Goal: Task Accomplishment & Management: Complete application form

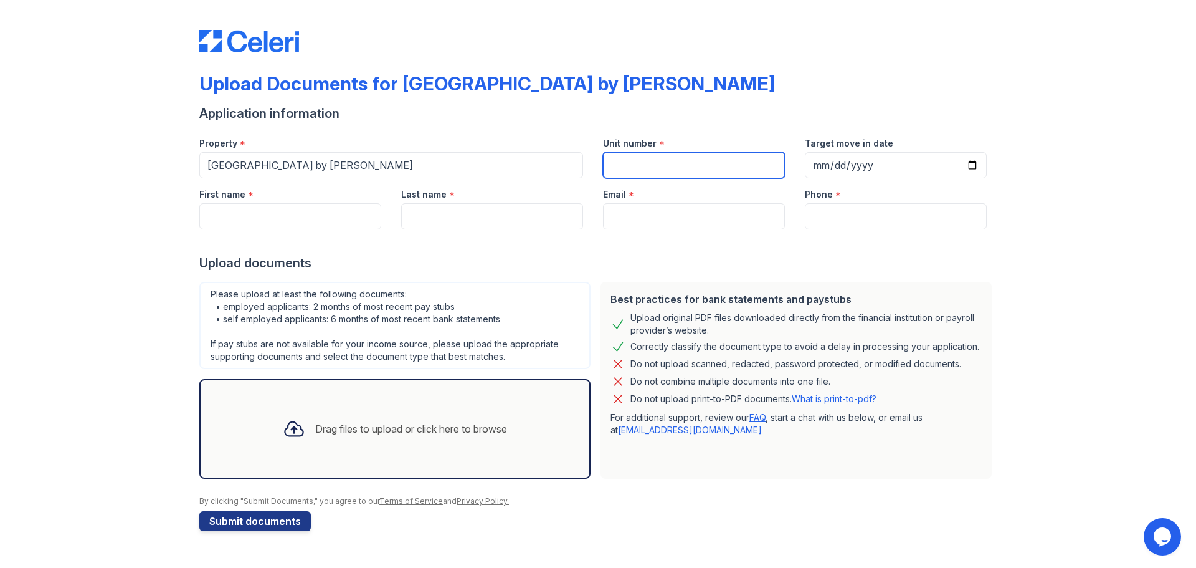
drag, startPoint x: 683, startPoint y: 158, endPoint x: 683, endPoint y: 165, distance: 7.5
click at [683, 159] on input "Unit number" at bounding box center [694, 165] width 182 height 26
type input "1058"
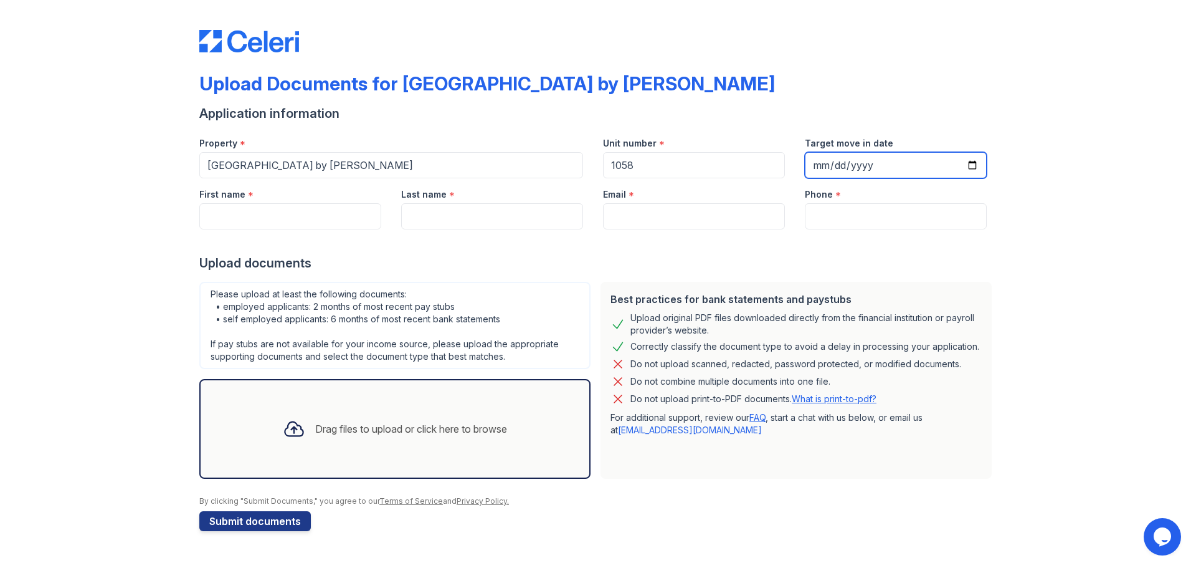
click at [898, 152] on input "Target move in date" at bounding box center [896, 165] width 182 height 26
click at [894, 172] on input "Target move in date" at bounding box center [896, 165] width 182 height 26
click at [974, 164] on input "Target move in date" at bounding box center [896, 165] width 182 height 26
type input "[DATE]"
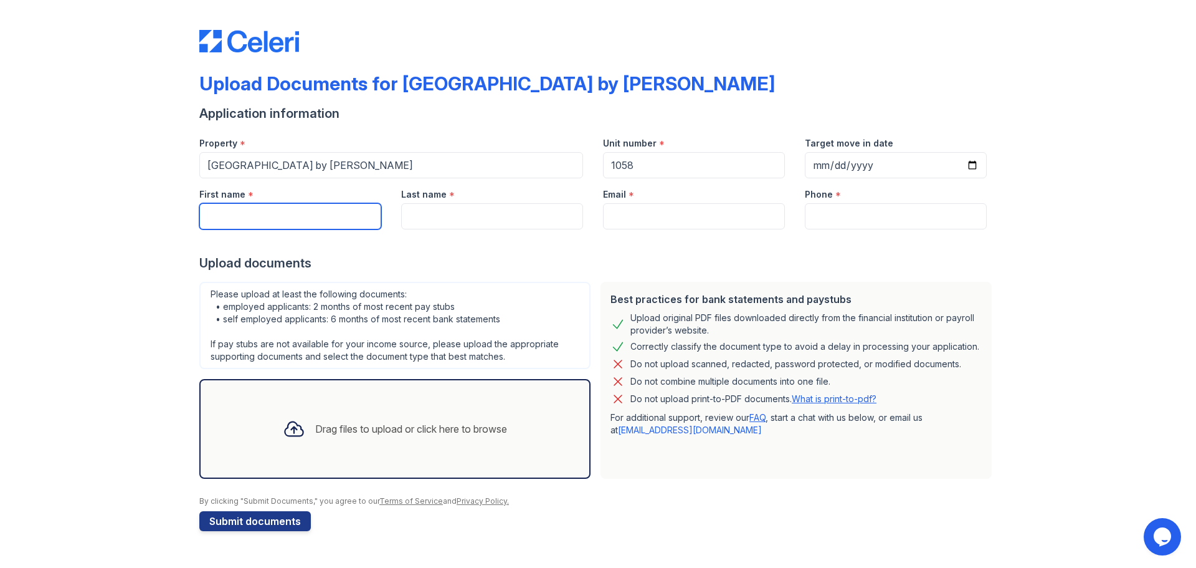
drag, startPoint x: 244, startPoint y: 211, endPoint x: 237, endPoint y: 207, distance: 7.6
click at [237, 207] on input "First name" at bounding box center [290, 216] width 182 height 26
type input "[PERSON_NAME]"
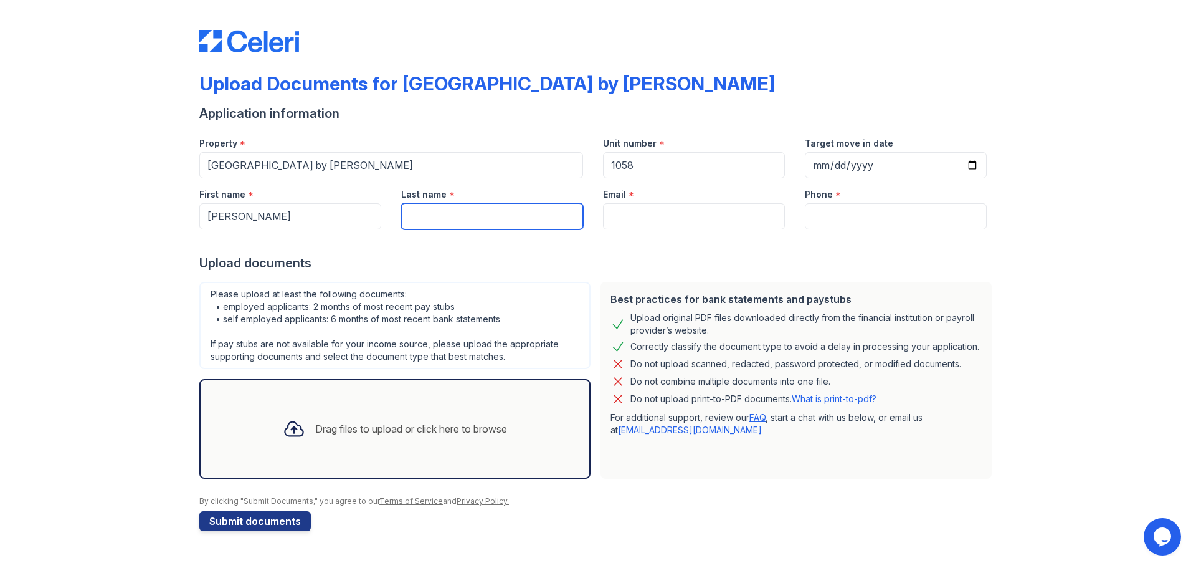
type input "[PERSON_NAME]"
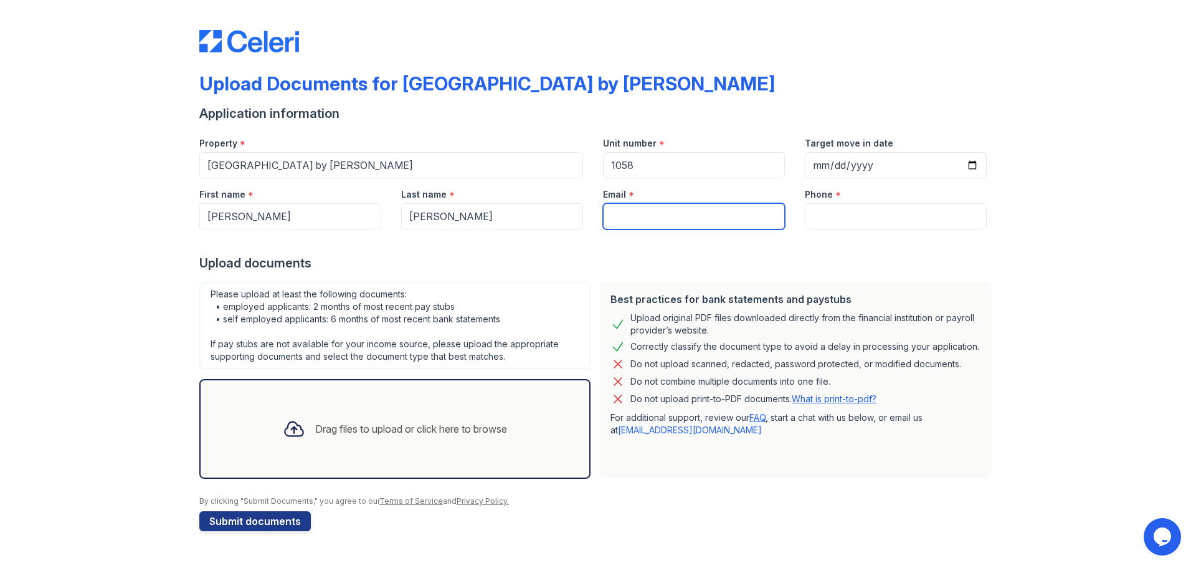
type input "[EMAIL_ADDRESS][DOMAIN_NAME]"
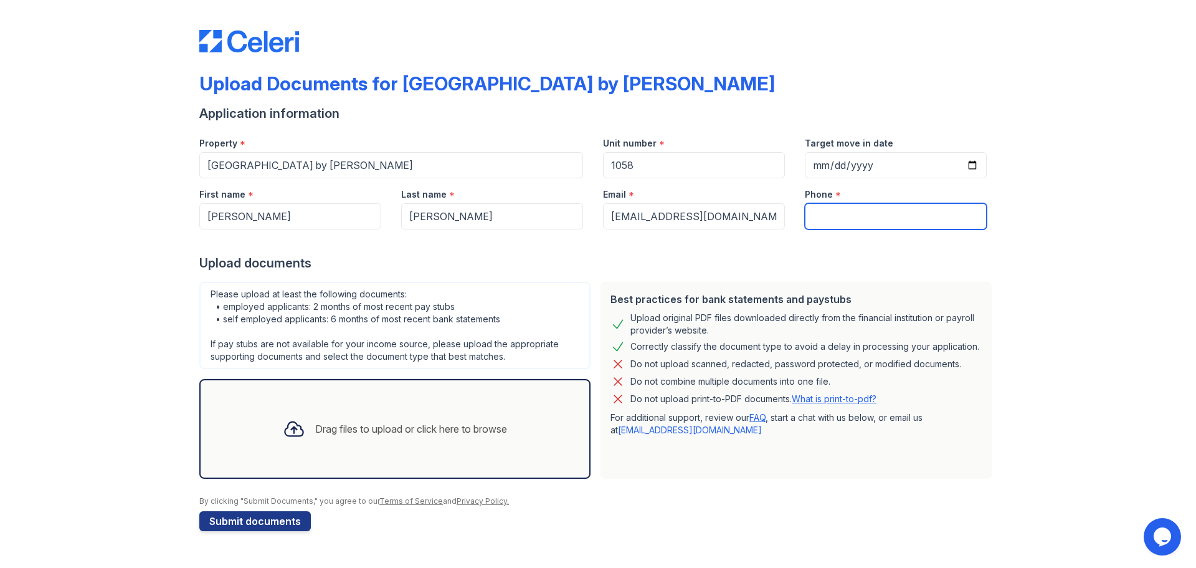
type input "8589977210"
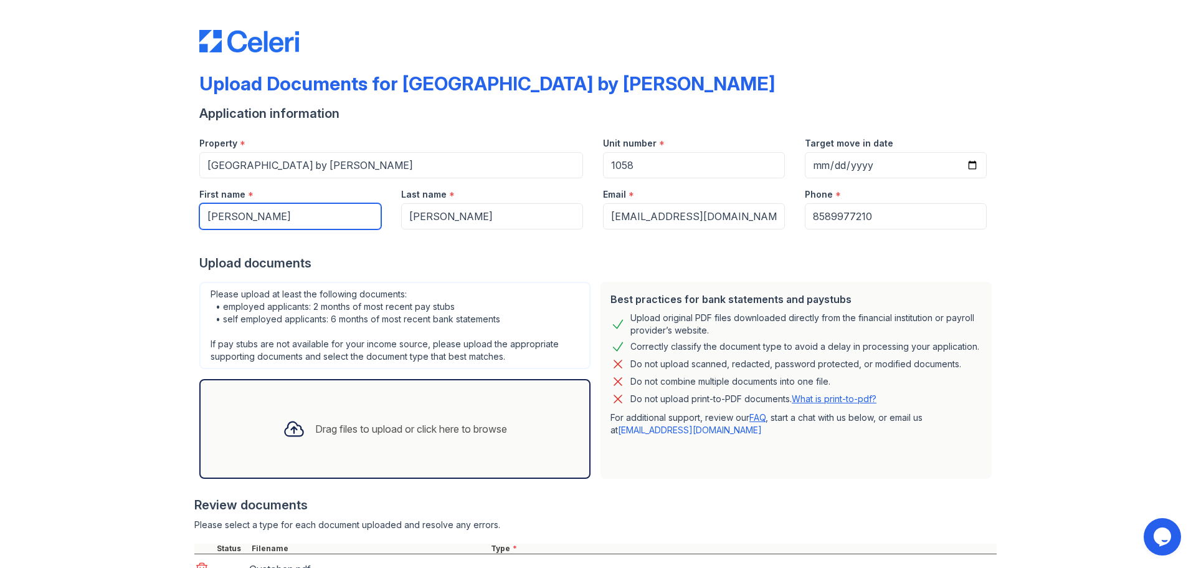
scroll to position [102, 0]
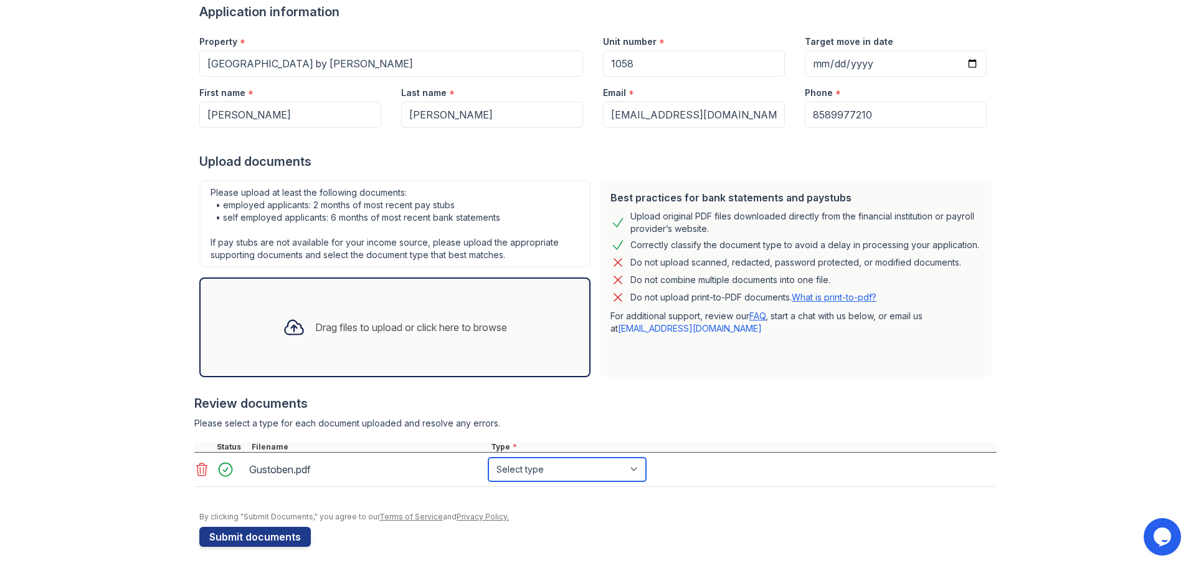
click at [587, 472] on select "Select type Paystub Bank Statement Offer Letter Tax Documents Benefit Award Let…" at bounding box center [567, 469] width 158 height 24
click at [488, 457] on select "Select type Paystub Bank Statement Offer Letter Tax Documents Benefit Award Let…" at bounding box center [567, 469] width 158 height 24
click at [579, 467] on select "Select type Paystub Bank Statement Offer Letter Tax Documents Benefit Award Let…" at bounding box center [567, 469] width 158 height 24
select select "paystub"
click at [488, 457] on select "Select type Paystub Bank Statement Offer Letter Tax Documents Benefit Award Let…" at bounding box center [567, 469] width 158 height 24
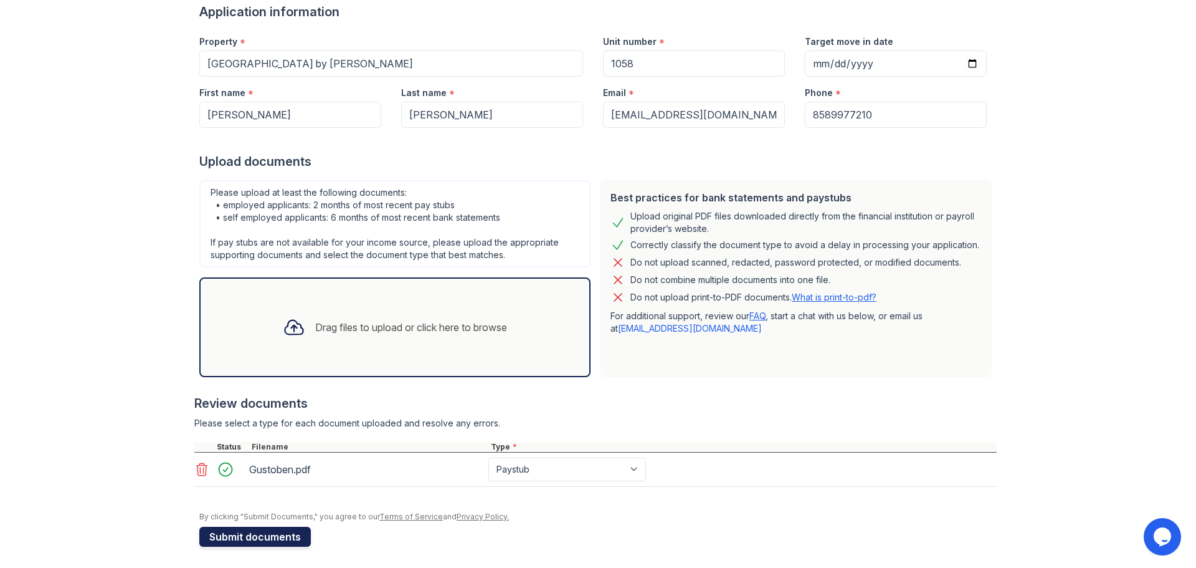
click at [225, 535] on button "Submit documents" at bounding box center [255, 536] width 112 height 20
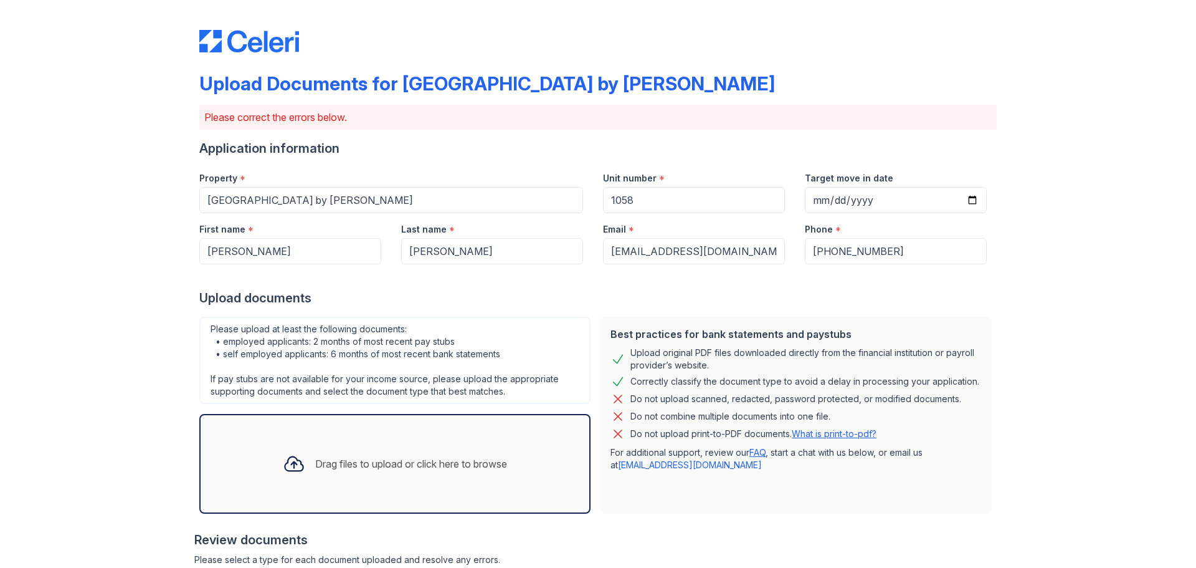
scroll to position [186, 0]
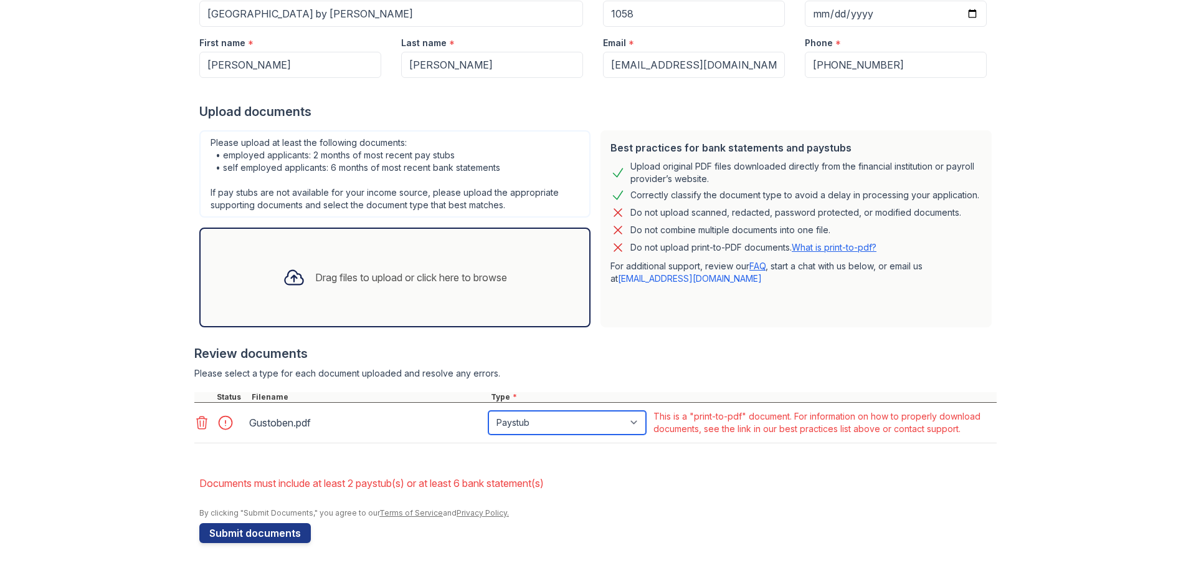
click at [573, 425] on select "Paystub Bank Statement Offer Letter Tax Documents Benefit Award Letter Investme…" at bounding box center [567, 423] width 158 height 24
click at [324, 442] on div "Gustoben.pdf Paystub Bank Statement Offer Letter Tax Documents Benefit Award Le…" at bounding box center [595, 422] width 802 height 40
click at [197, 425] on icon at bounding box center [202, 422] width 11 height 12
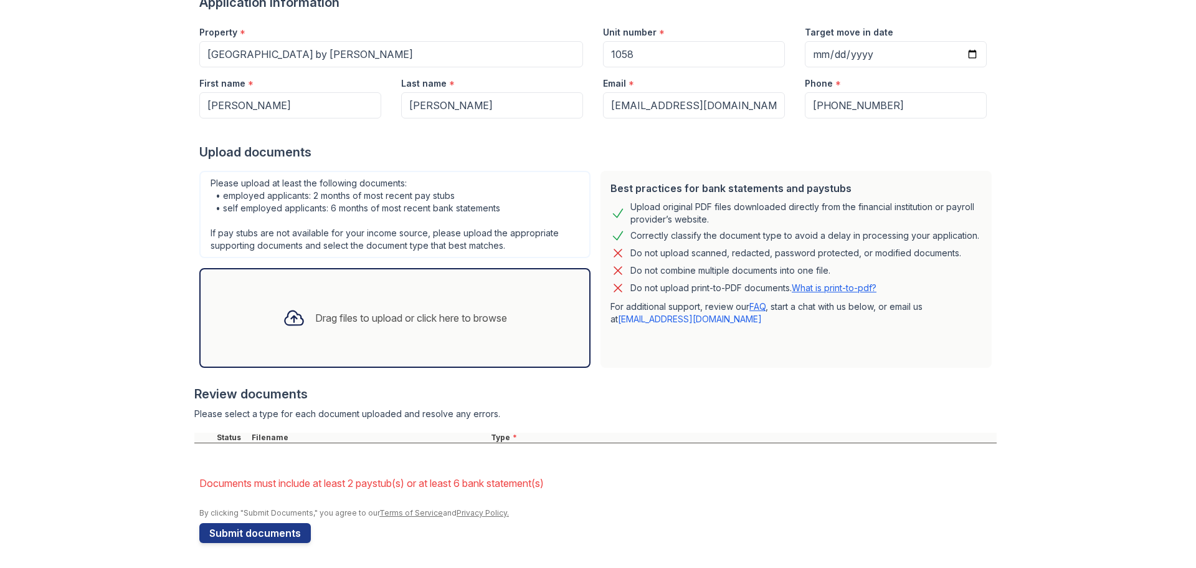
drag, startPoint x: 236, startPoint y: 272, endPoint x: 237, endPoint y: 239, distance: 33.0
drag, startPoint x: 237, startPoint y: 239, endPoint x: 178, endPoint y: 434, distance: 203.8
click at [178, 427] on div "Upload Documents for [GEOGRAPHIC_DATA] by [PERSON_NAME] Please correct the erro…" at bounding box center [598, 210] width 1156 height 713
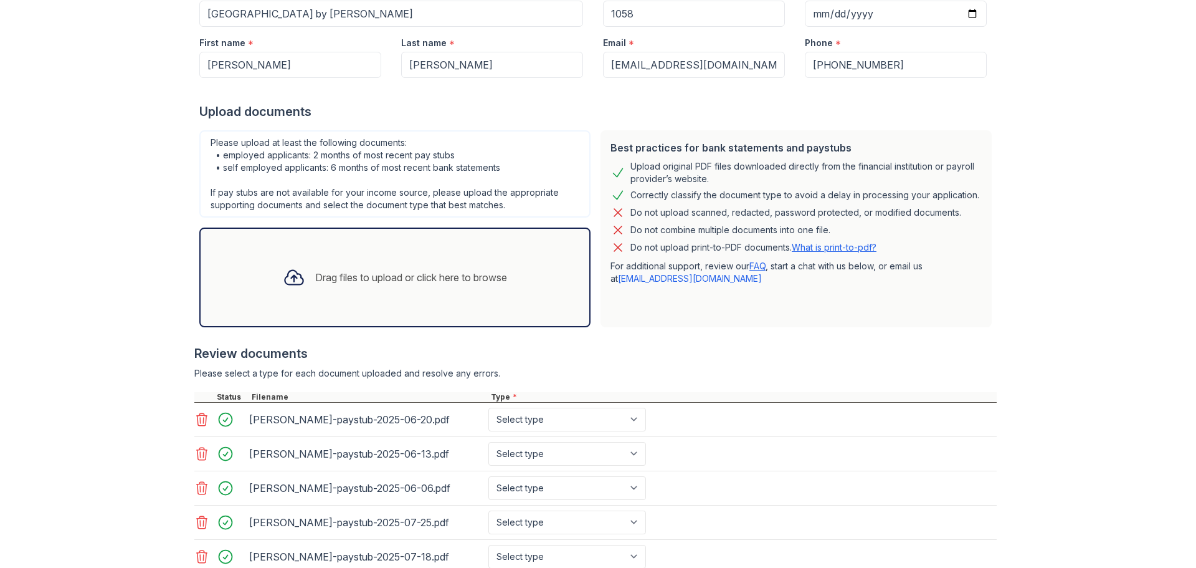
scroll to position [420, 0]
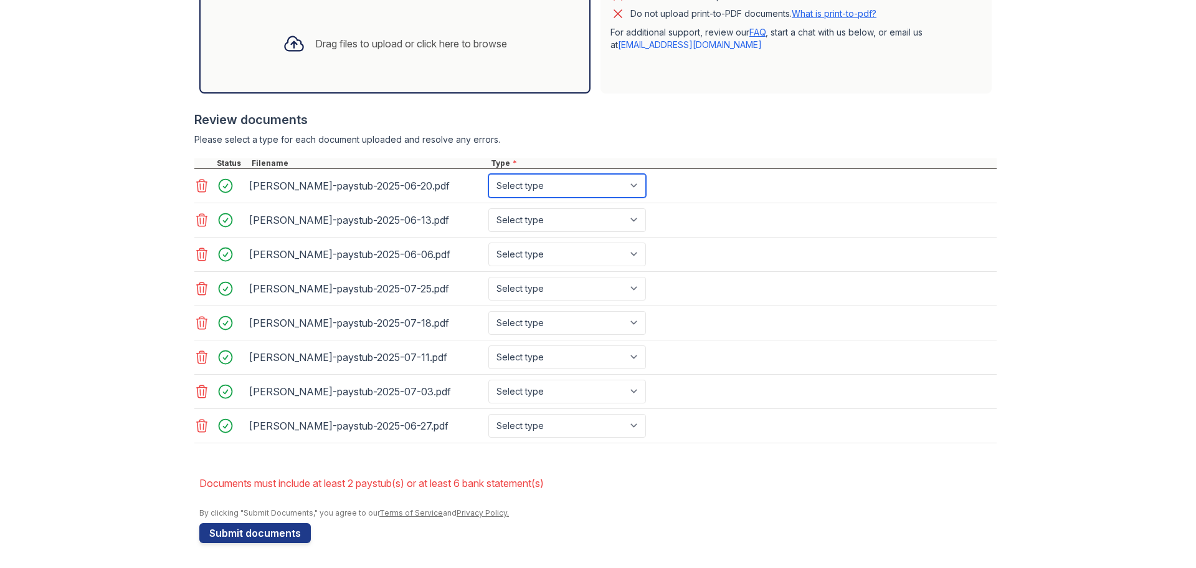
click at [547, 179] on select "Select type Paystub Bank Statement Offer Letter Tax Documents Benefit Award Let…" at bounding box center [567, 186] width 158 height 24
select select "paystub"
click at [488, 174] on select "Select type Paystub Bank Statement Offer Letter Tax Documents Benefit Award Let…" at bounding box center [567, 186] width 158 height 24
click at [553, 224] on select "Select type Paystub Bank Statement Offer Letter Tax Documents Benefit Award Let…" at bounding box center [567, 220] width 158 height 24
select select "paystub"
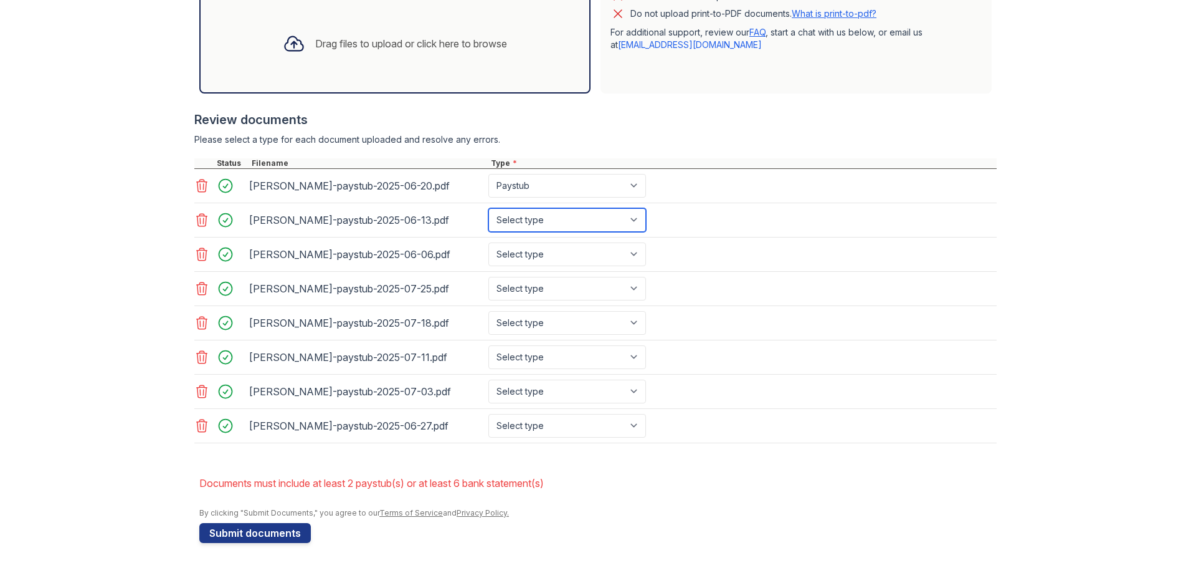
click at [488, 208] on select "Select type Paystub Bank Statement Offer Letter Tax Documents Benefit Award Let…" at bounding box center [567, 220] width 158 height 24
click at [558, 250] on select "Select type Paystub Bank Statement Offer Letter Tax Documents Benefit Award Let…" at bounding box center [567, 254] width 158 height 24
select select "paystub"
click at [488, 242] on select "Select type Paystub Bank Statement Offer Letter Tax Documents Benefit Award Let…" at bounding box center [567, 254] width 158 height 24
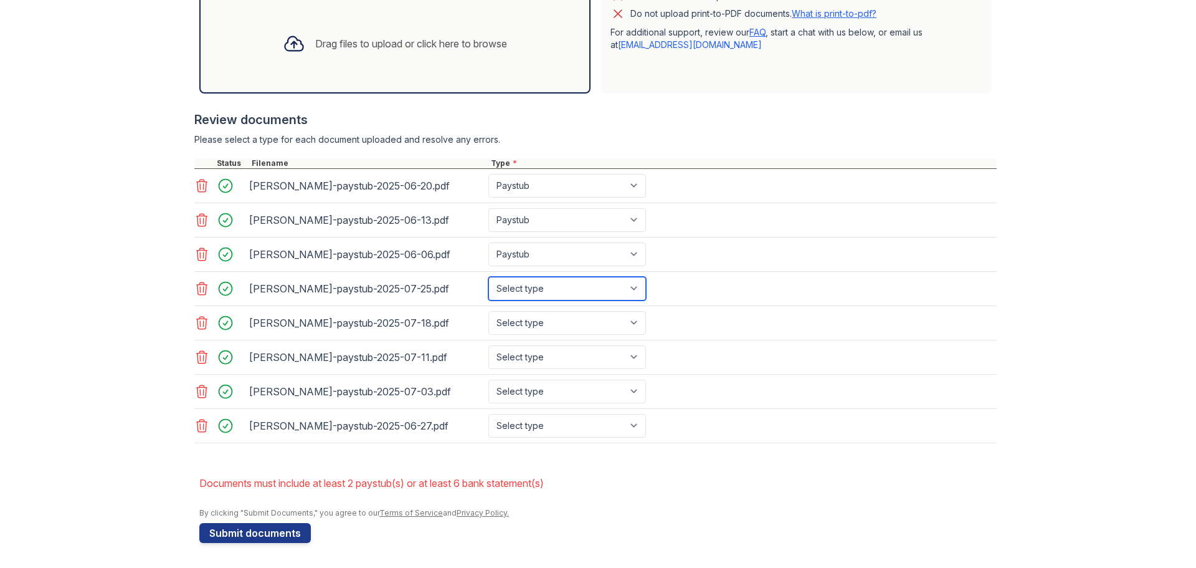
click at [578, 290] on select "Select type Paystub Bank Statement Offer Letter Tax Documents Benefit Award Let…" at bounding box center [567, 289] width 158 height 24
select select "paystub"
click at [488, 277] on select "Select type Paystub Bank Statement Offer Letter Tax Documents Benefit Award Let…" at bounding box center [567, 289] width 158 height 24
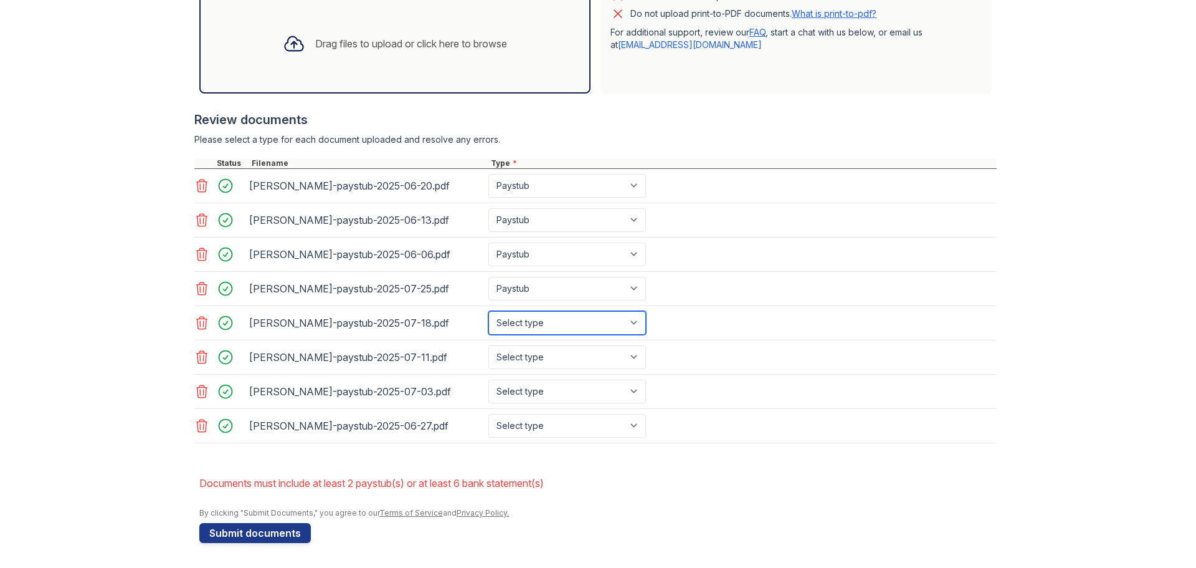
click at [578, 323] on select "Select type Paystub Bank Statement Offer Letter Tax Documents Benefit Award Let…" at bounding box center [567, 323] width 158 height 24
select select "paystub"
click at [488, 311] on select "Select type Paystub Bank Statement Offer Letter Tax Documents Benefit Award Let…" at bounding box center [567, 323] width 158 height 24
click at [577, 361] on select "Select type Paystub Bank Statement Offer Letter Tax Documents Benefit Award Let…" at bounding box center [567, 357] width 158 height 24
select select "paystub"
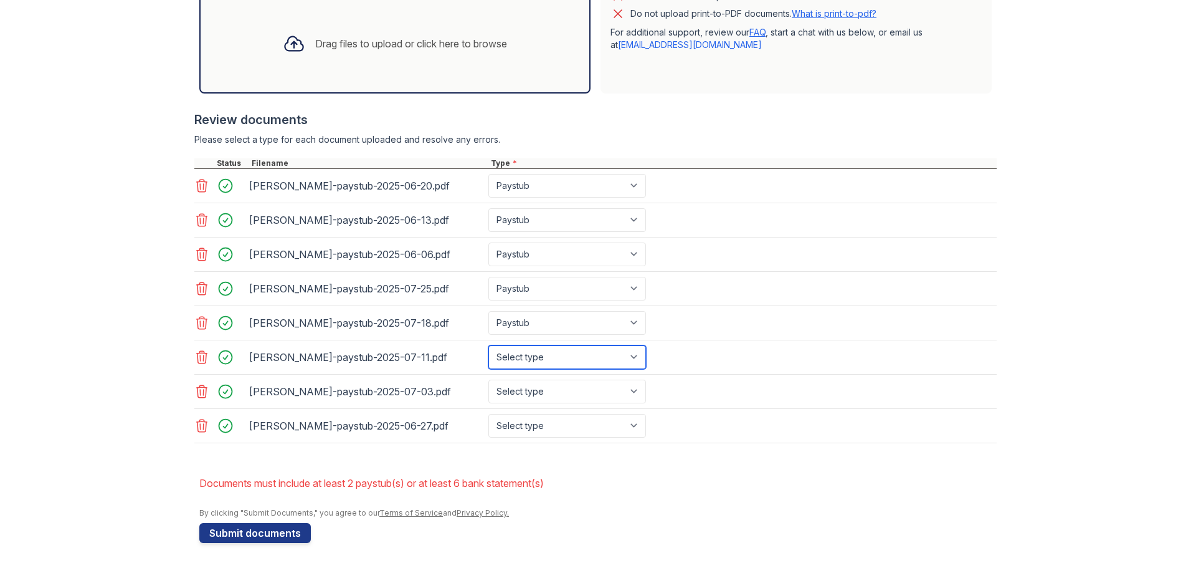
click at [488, 345] on select "Select type Paystub Bank Statement Offer Letter Tax Documents Benefit Award Let…" at bounding box center [567, 357] width 158 height 24
click at [576, 396] on select "Select type Paystub Bank Statement Offer Letter Tax Documents Benefit Award Let…" at bounding box center [567, 391] width 158 height 24
select select "paystub"
click at [488, 379] on select "Select type Paystub Bank Statement Offer Letter Tax Documents Benefit Award Let…" at bounding box center [567, 391] width 158 height 24
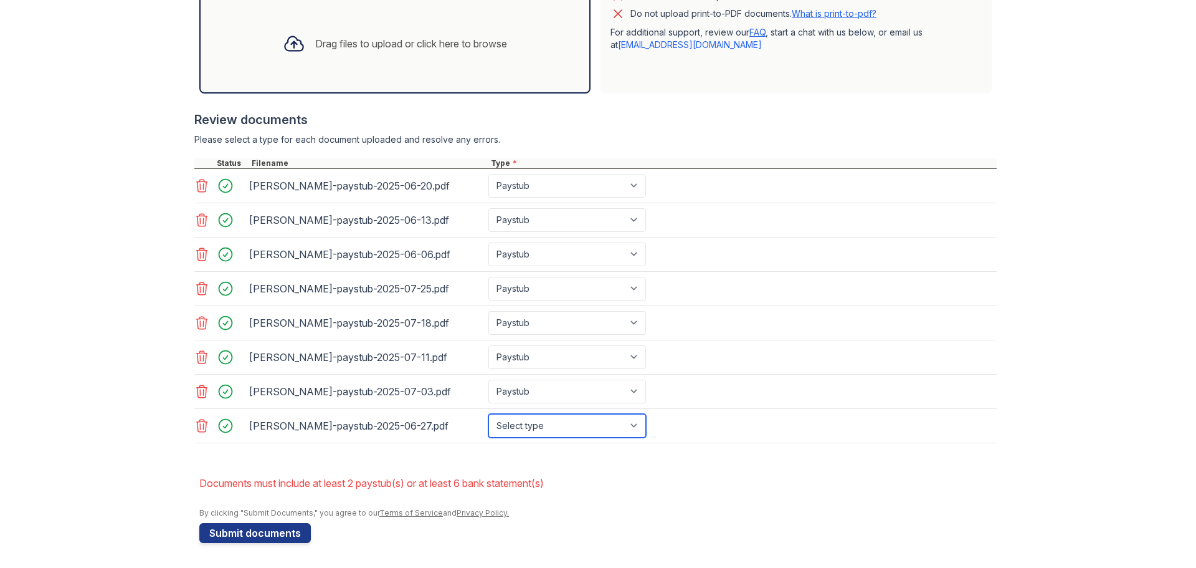
click at [574, 427] on select "Select type Paystub Bank Statement Offer Letter Tax Documents Benefit Award Let…" at bounding box center [567, 426] width 158 height 24
select select "paystub"
click at [488, 414] on select "Select type Paystub Bank Statement Offer Letter Tax Documents Benefit Award Let…" at bounding box center [567, 426] width 158 height 24
click at [245, 534] on button "Submit documents" at bounding box center [255, 533] width 112 height 20
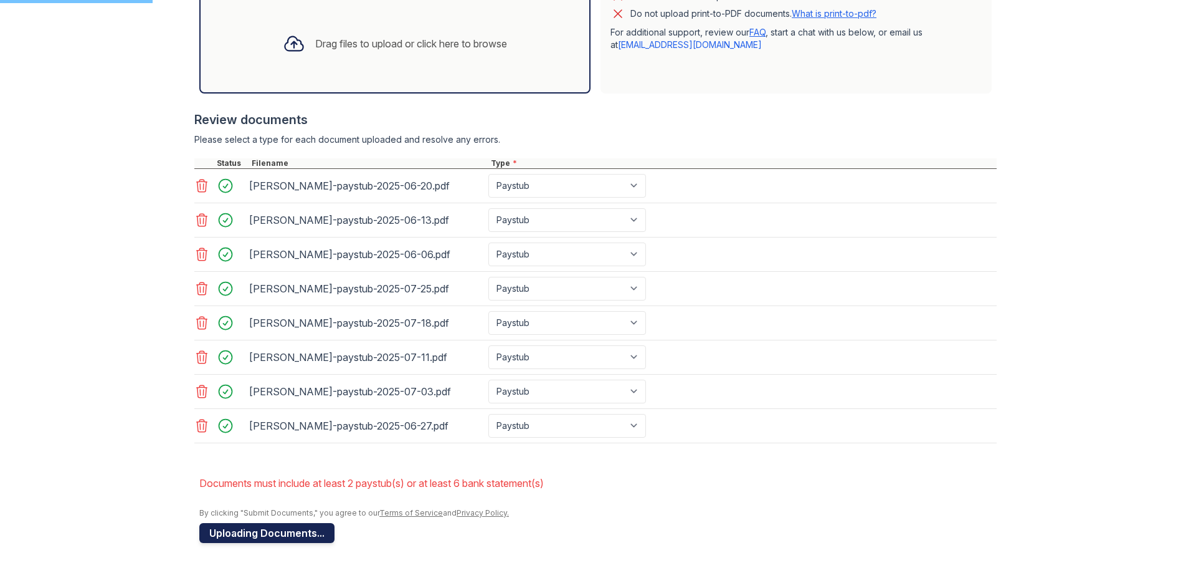
scroll to position [108, 0]
